Goal: Task Accomplishment & Management: Manage account settings

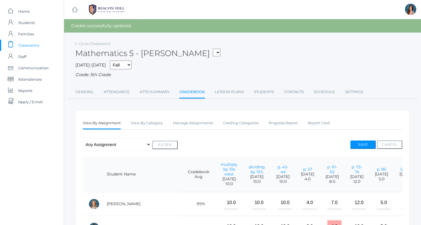
click at [213, 49] on select "05ART - Art 5 [PERSON_NAME] 05CITIZEN - Citizenship and Stewardship 5 [PERSON_N…" at bounding box center [217, 53] width 8 height 8
select select "1967"
click option "05LA - Language Arts 5 [PERSON_NAME]" at bounding box center [0, 0] width 0 height 0
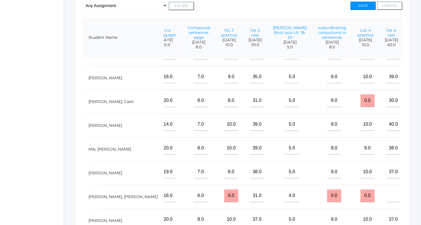
scroll to position [164, 384]
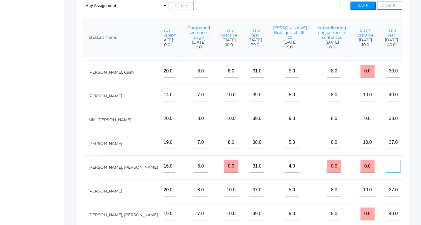
click at [386, 164] on input"] "text" at bounding box center [393, 166] width 14 height 13
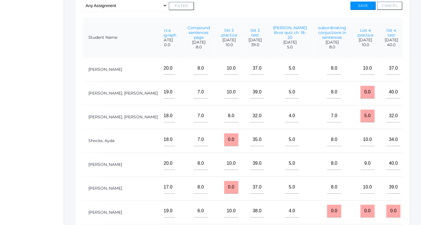
scroll to position [287, 384]
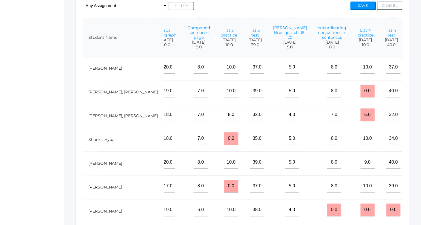
type input"] "25"
click at [362, 2] on button "Save" at bounding box center [362, 5] width 25 height 8
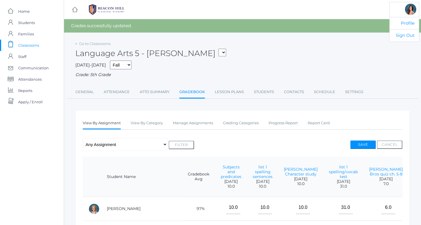
click at [404, 15] on ul "Profile Sign Out" at bounding box center [404, 22] width 30 height 40
click at [114, 93] on link "Attendance" at bounding box center [117, 91] width 26 height 11
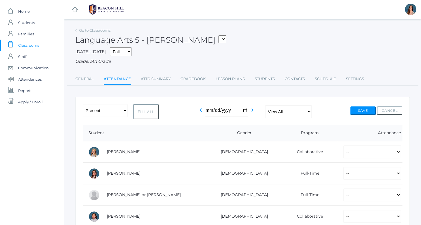
click at [144, 114] on button "Fill All" at bounding box center [145, 111] width 25 height 15
select select "P"
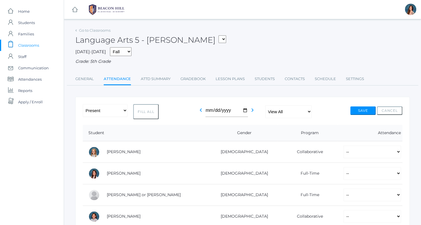
select select "P"
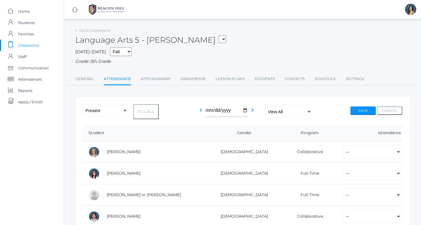
select select "P"
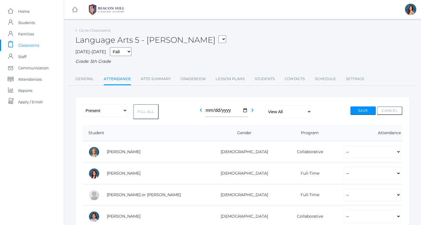
select select "P"
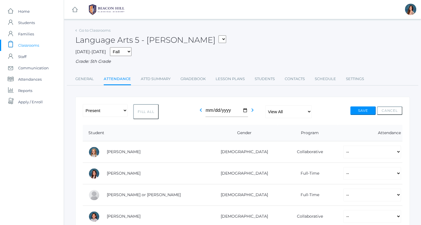
select select "P"
click at [218, 35] on select "05ART - Art 5 [PERSON_NAME] 05CITIZEN - Citizenship and Stewardship 5 [PERSON_N…" at bounding box center [222, 39] width 8 height 8
select select "1965"
click option "05SCI - Science 5 [PERSON_NAME]" at bounding box center [0, 0] width 0 height 0
click at [195, 78] on link "Gradebook" at bounding box center [192, 78] width 25 height 11
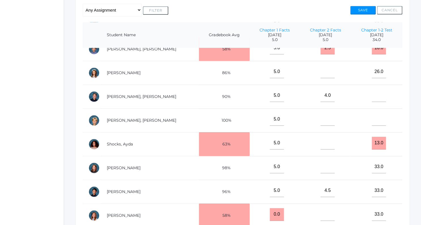
scroll to position [188, 0]
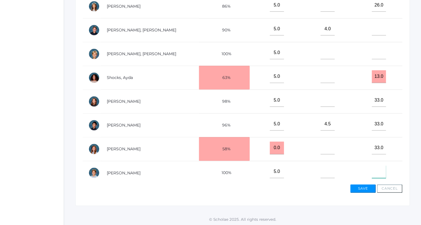
click at [379, 170] on input"] "text" at bounding box center [379, 171] width 14 height 13
type input"] "26"
click at [367, 186] on button "Save" at bounding box center [362, 188] width 25 height 8
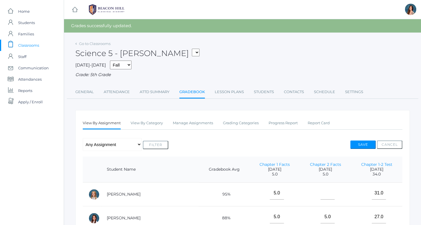
select select "1968"
click option "05LA - Language Arts 5 [PERSON_NAME]" at bounding box center [0, 0] width 0 height 0
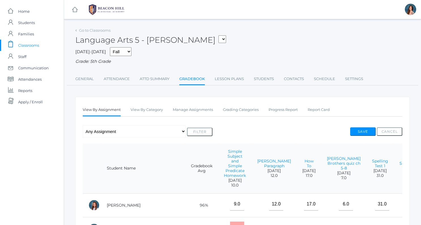
click at [154, 54] on div "[DATE]-[DATE] Fall Spring Grade: 5th Grade" at bounding box center [242, 56] width 334 height 18
click at [218, 35] on select "05ART - Art 5 [PERSON_NAME] 05CITIZEN - Citizenship and Stewardship 5 [PERSON_N…" at bounding box center [222, 39] width 8 height 8
select select "1967"
click option "05LA - Language Arts 5 [PERSON_NAME]" at bounding box center [0, 0] width 0 height 0
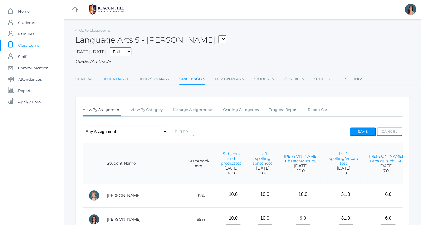
click at [116, 78] on link "Attendance" at bounding box center [117, 78] width 26 height 11
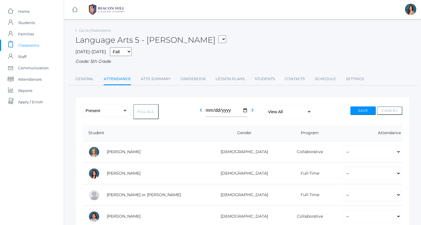
click at [144, 110] on button "Fill All" at bounding box center [145, 111] width 25 height 15
select select "P"
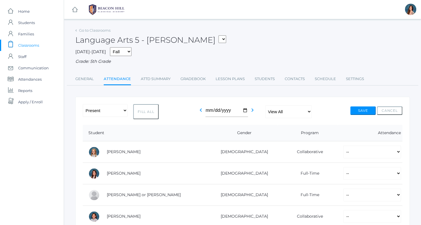
select select "P"
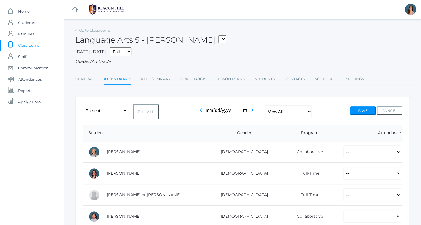
select select "P"
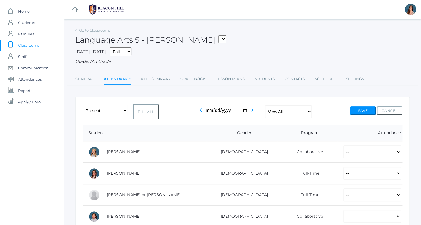
select select "P"
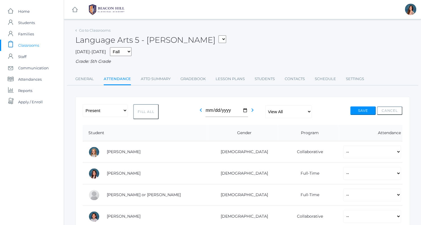
select select "P"
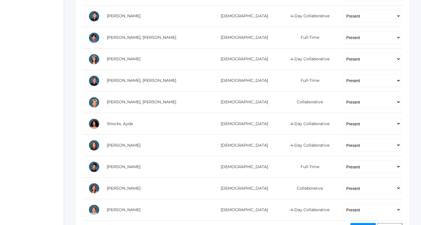
scroll to position [352, 0]
select select "AU"
click option "Absent Unexcused" at bounding box center [0, 0] width 0 height 0
select select "AU"
click option "Absent Unexcused" at bounding box center [0, 0] width 0 height 0
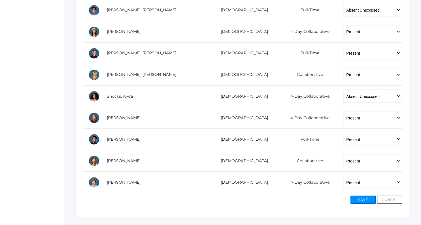
scroll to position [388, 0]
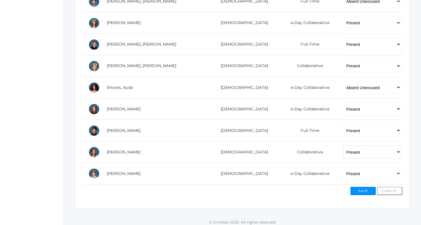
click option "Present" at bounding box center [0, 0] width 0 height 0
click at [356, 187] on button "Save" at bounding box center [362, 191] width 25 height 8
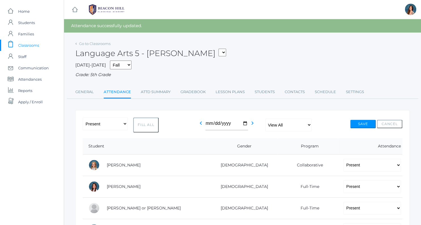
click at [218, 49] on select "05ART - Art 5 [PERSON_NAME] 05CITIZEN - Citizenship and Stewardship 5 [PERSON_N…" at bounding box center [222, 53] width 8 height 8
select select "1965"
click option "05SCI - Science 5 [PERSON_NAME]" at bounding box center [0, 0] width 0 height 0
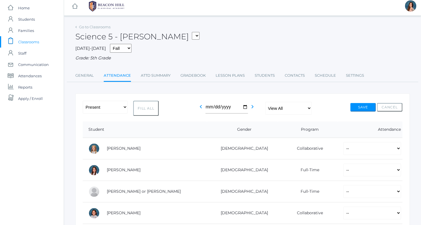
scroll to position [5, 0]
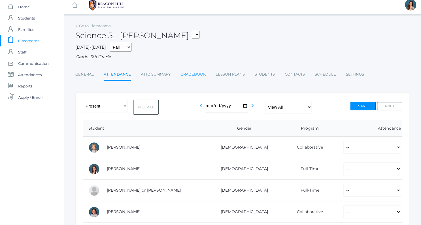
click at [190, 73] on link "Gradebook" at bounding box center [192, 74] width 25 height 11
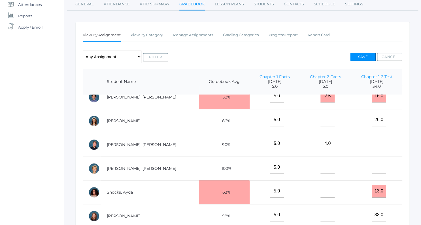
scroll to position [273, 0]
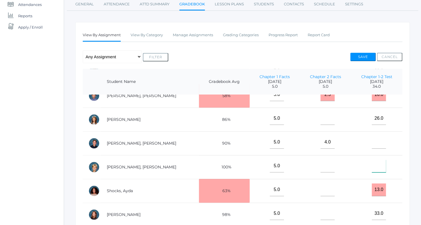
click at [375, 167] on input"] "text" at bounding box center [379, 166] width 14 height 13
type input"] "17"
click at [361, 57] on button "Save" at bounding box center [362, 57] width 25 height 8
